Goal: Task Accomplishment & Management: Use online tool/utility

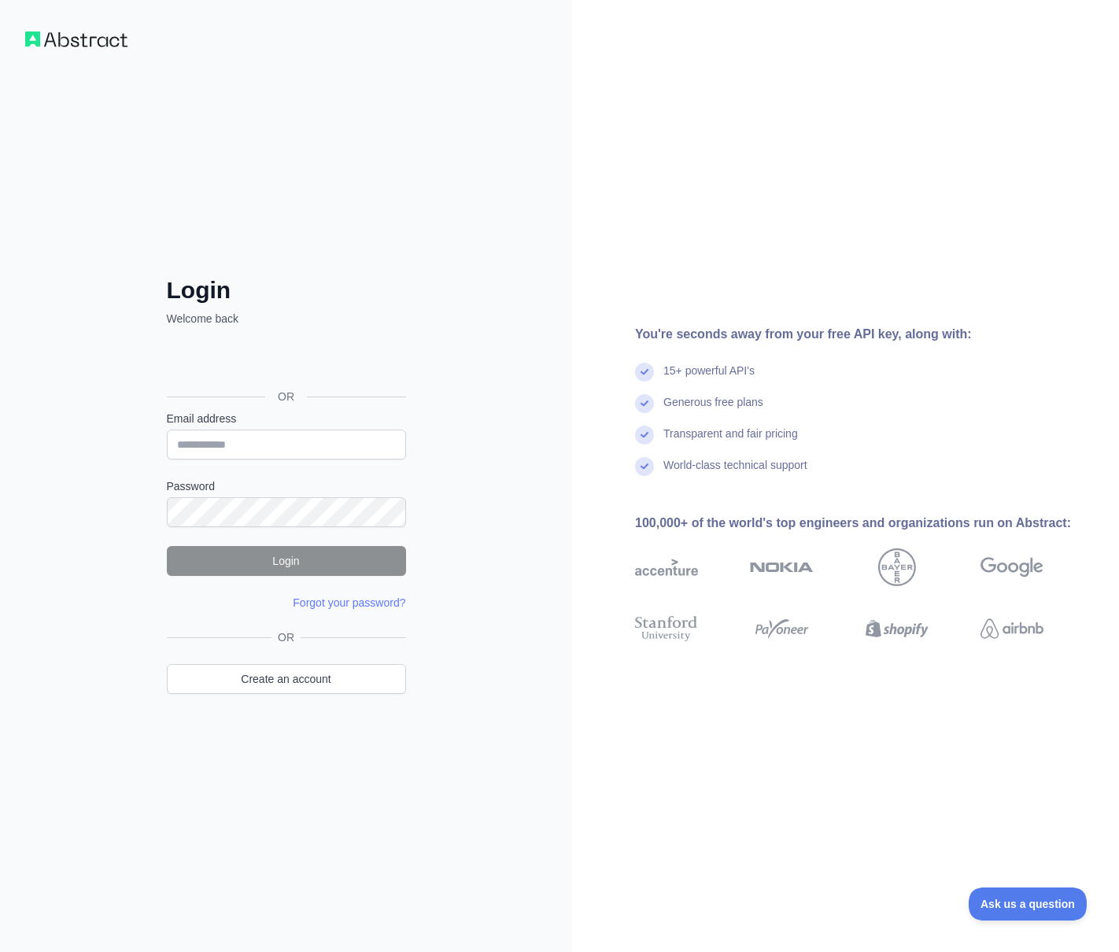
click at [492, 193] on div "Login Welcome back OR Email address Password Login Forgot your password? Please…" at bounding box center [286, 476] width 572 height 952
click at [335, 446] on input "Email address" at bounding box center [286, 444] width 239 height 30
type input "**********"
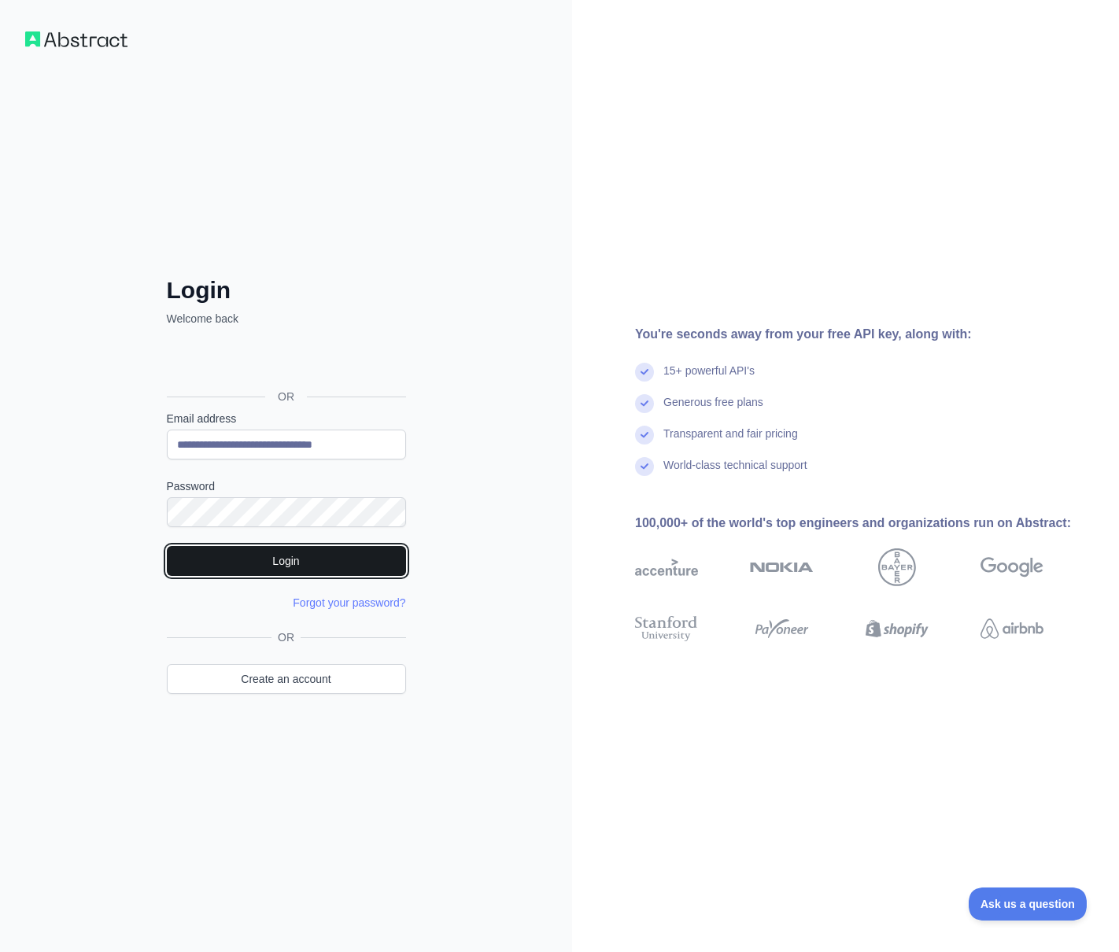
click at [315, 561] on button "Login" at bounding box center [286, 561] width 239 height 30
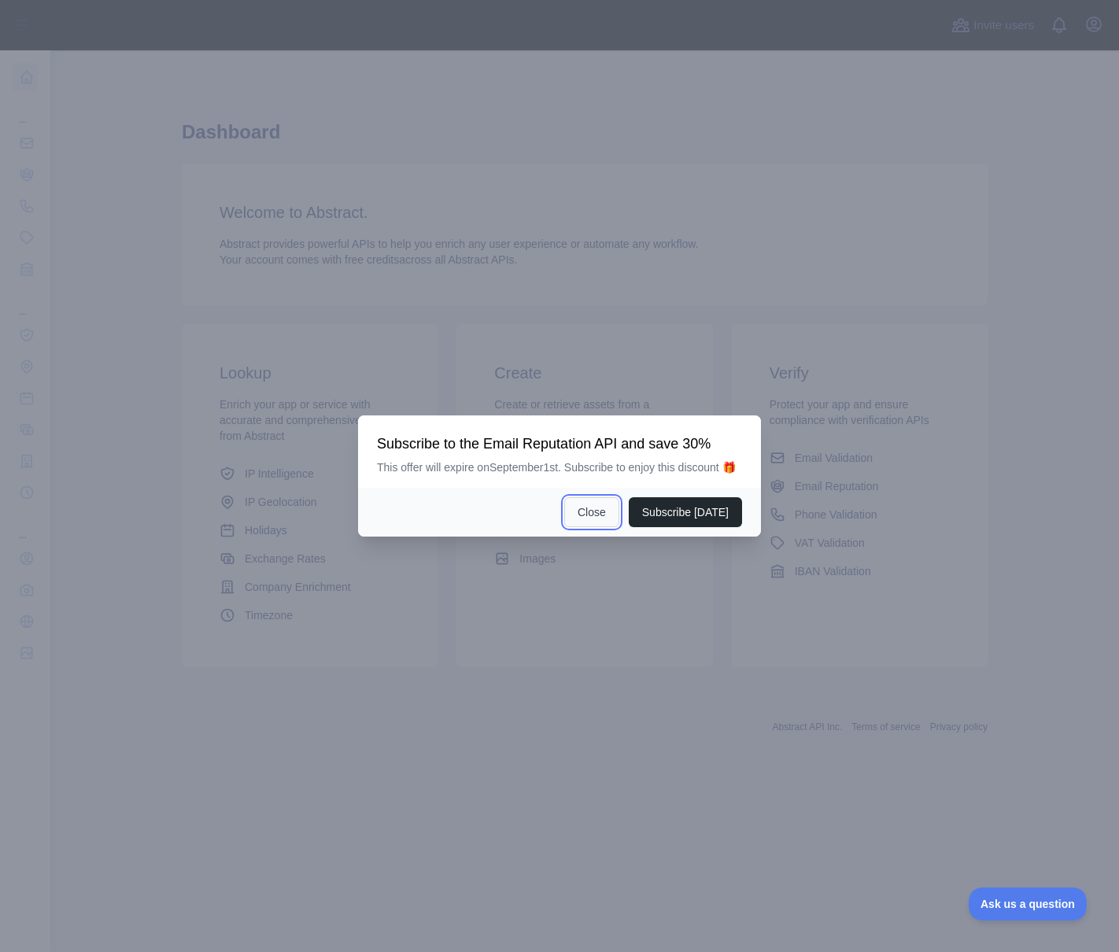
click at [591, 523] on button "Close" at bounding box center [591, 512] width 55 height 30
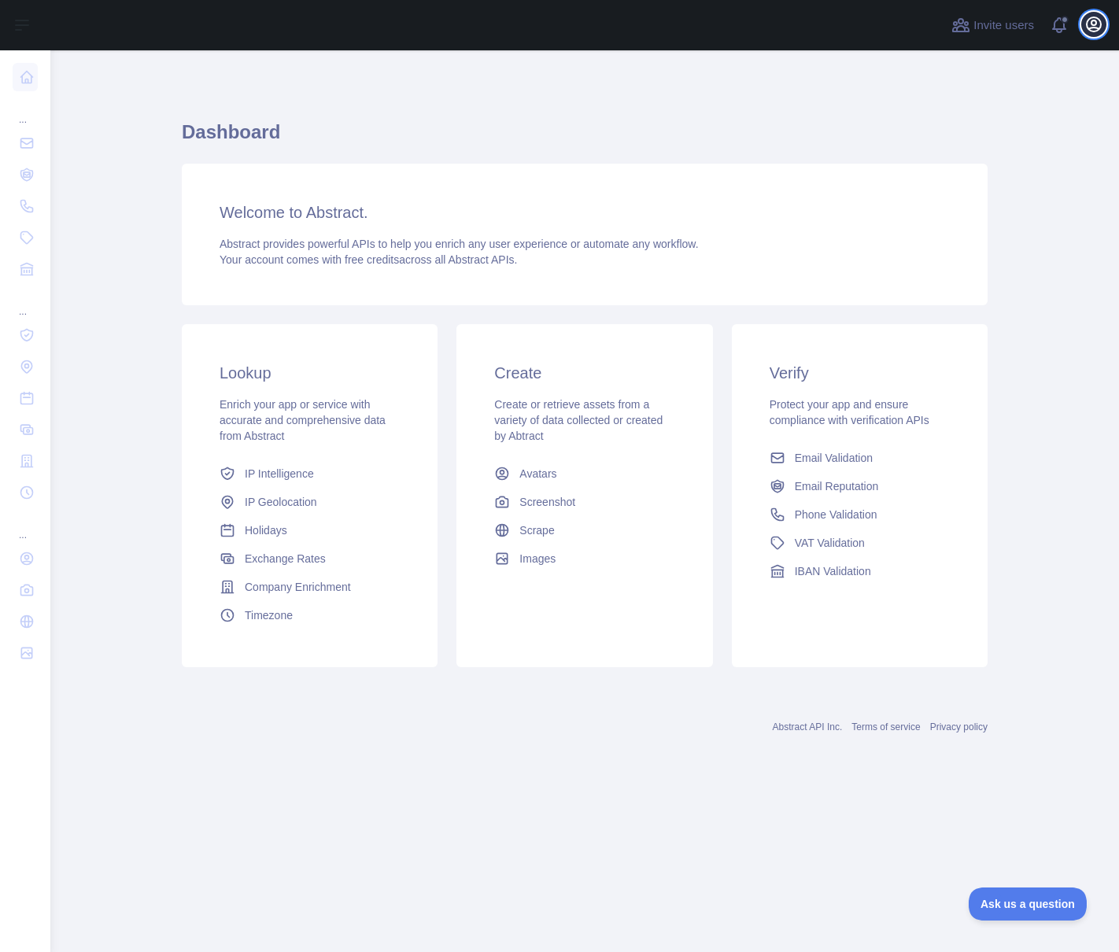
click at [1088, 23] on icon "button" at bounding box center [1093, 24] width 19 height 19
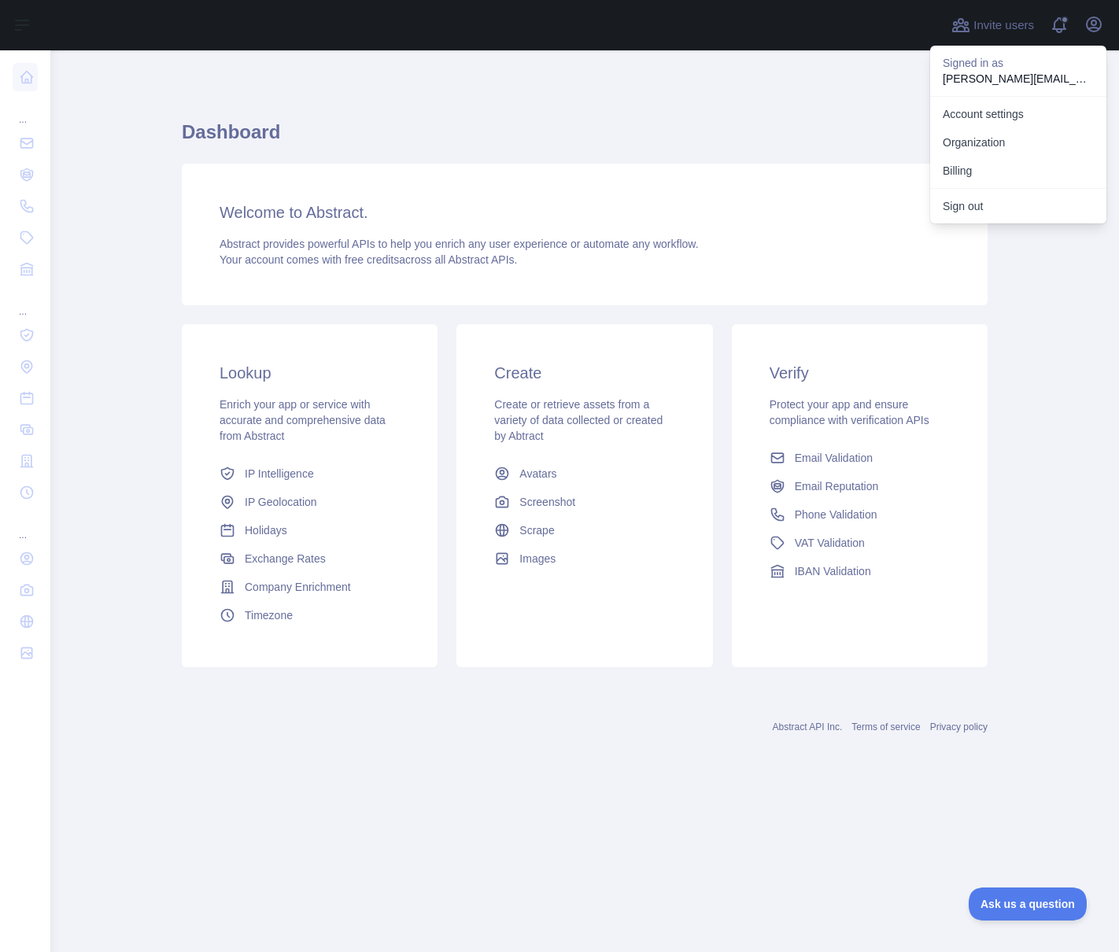
click at [130, 212] on main "Dashboard Welcome to Abstract. Abstract provides powerful APIs to help you enri…" at bounding box center [584, 500] width 1068 height 901
